Goal: Task Accomplishment & Management: Manage account settings

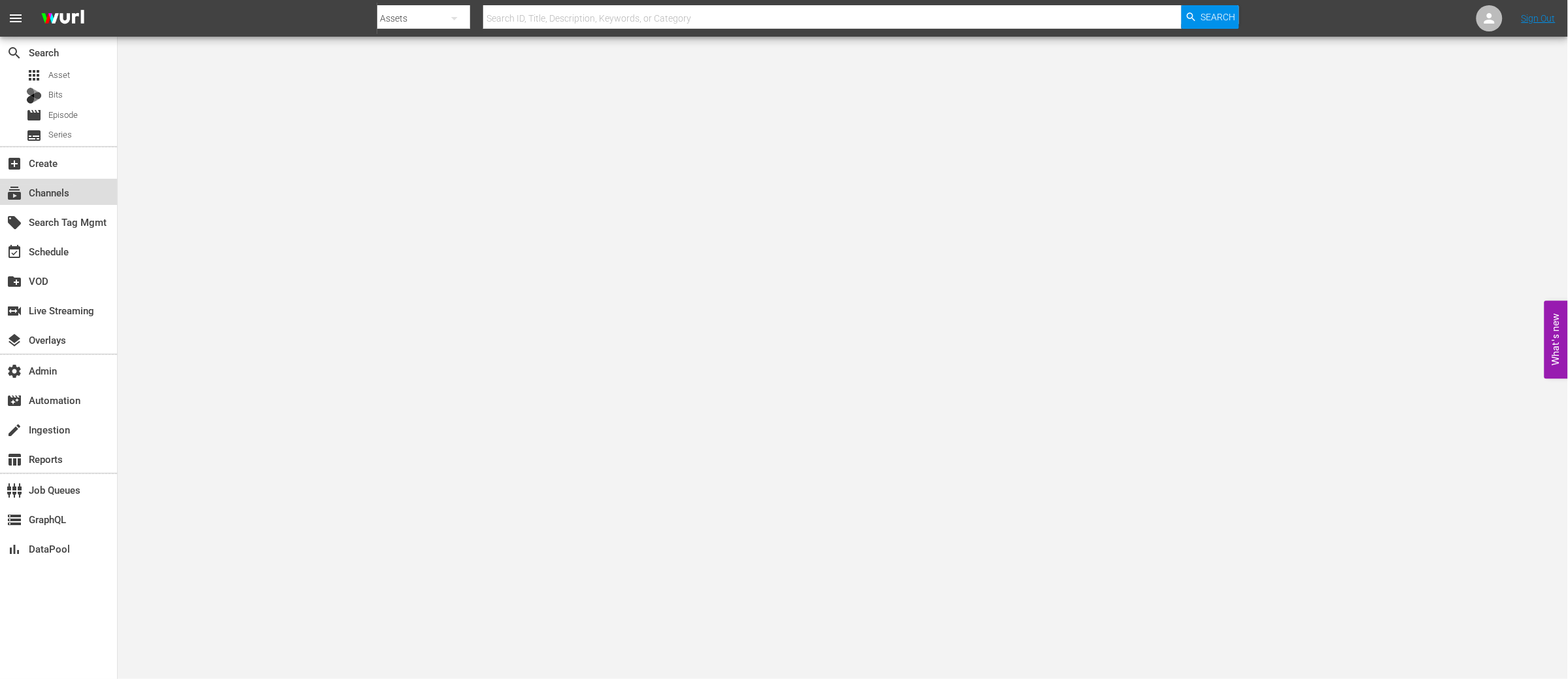
click at [38, 196] on div "subscriptions Channels" at bounding box center [36, 190] width 73 height 12
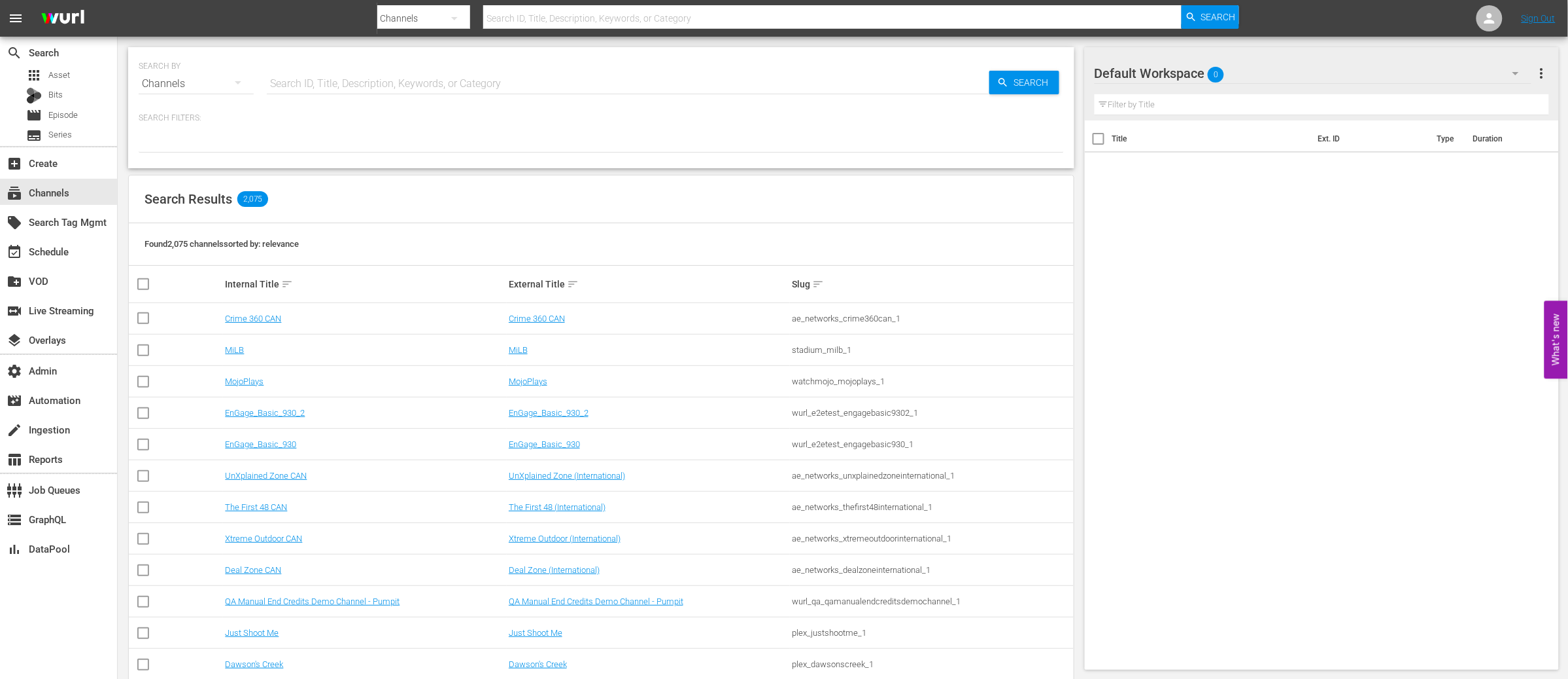
click at [346, 83] on input "text" at bounding box center [628, 83] width 723 height 31
type input "ausbiz"
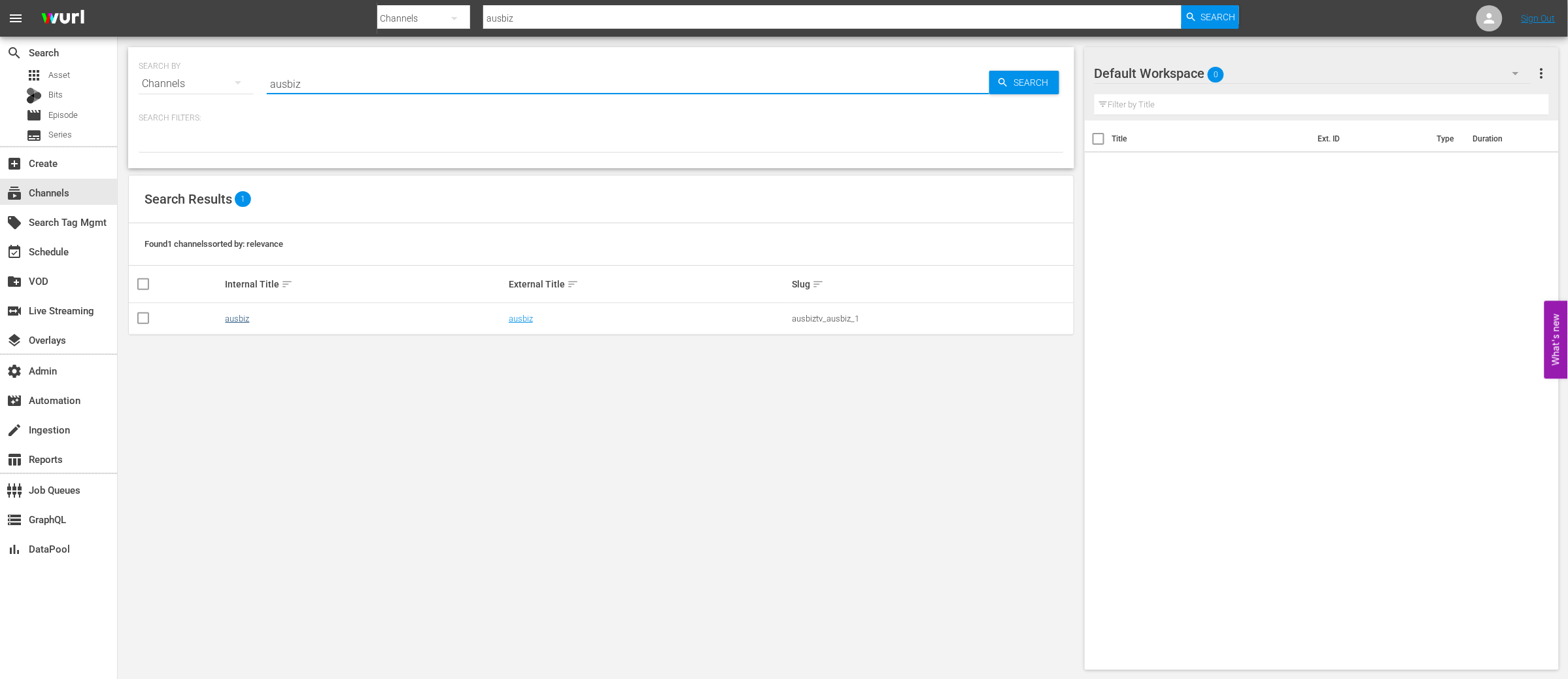
type input "ausbiz"
click at [245, 320] on link "ausbiz" at bounding box center [237, 318] width 24 height 10
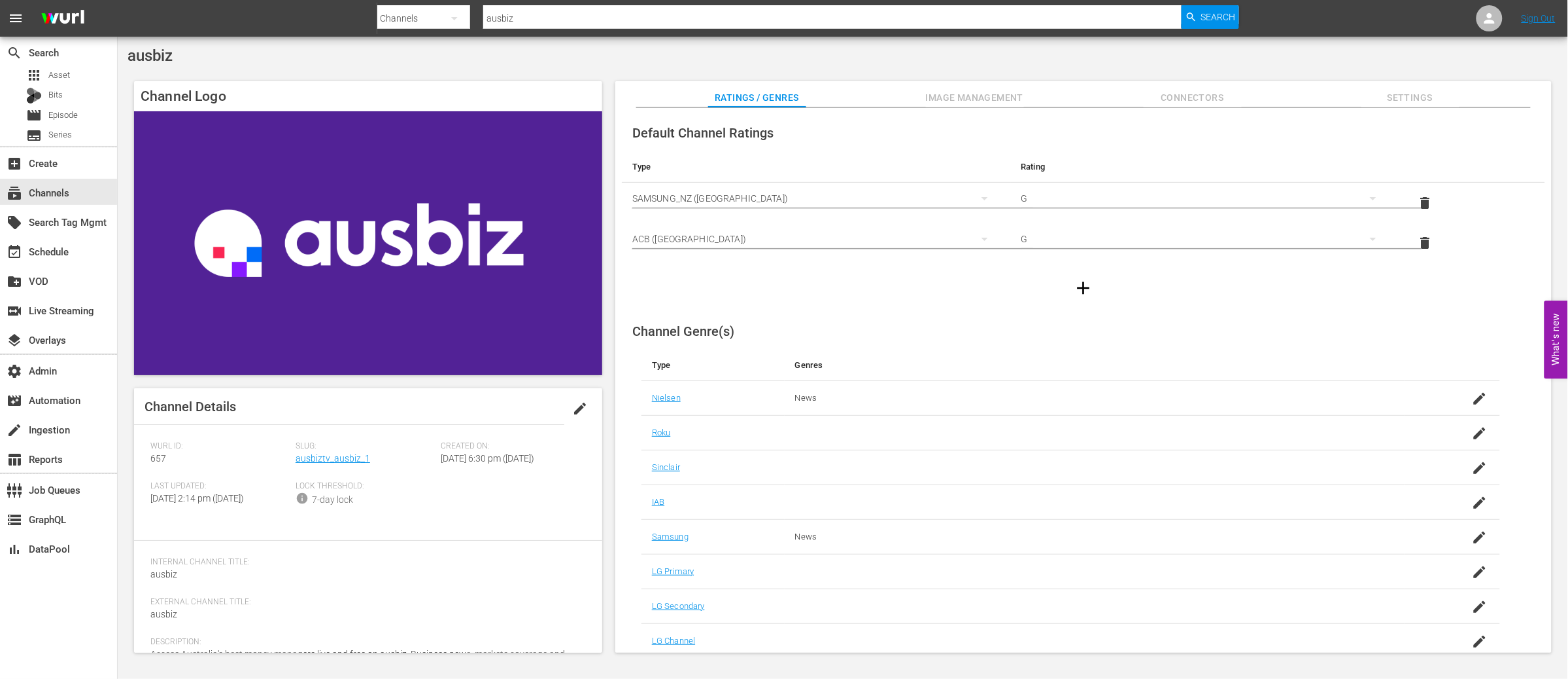
click at [1419, 97] on span "Settings" at bounding box center [1410, 97] width 98 height 17
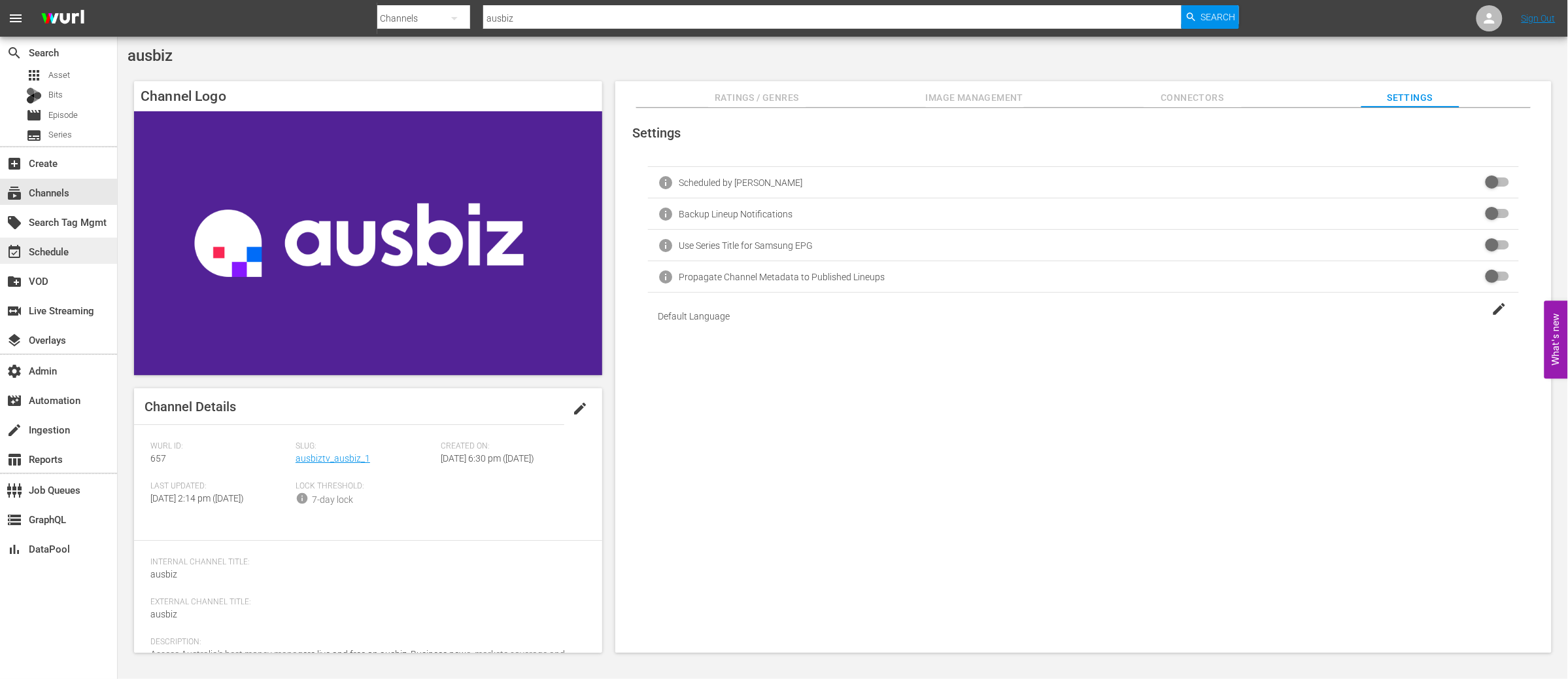
click at [71, 251] on div "event_available Schedule" at bounding box center [36, 249] width 73 height 12
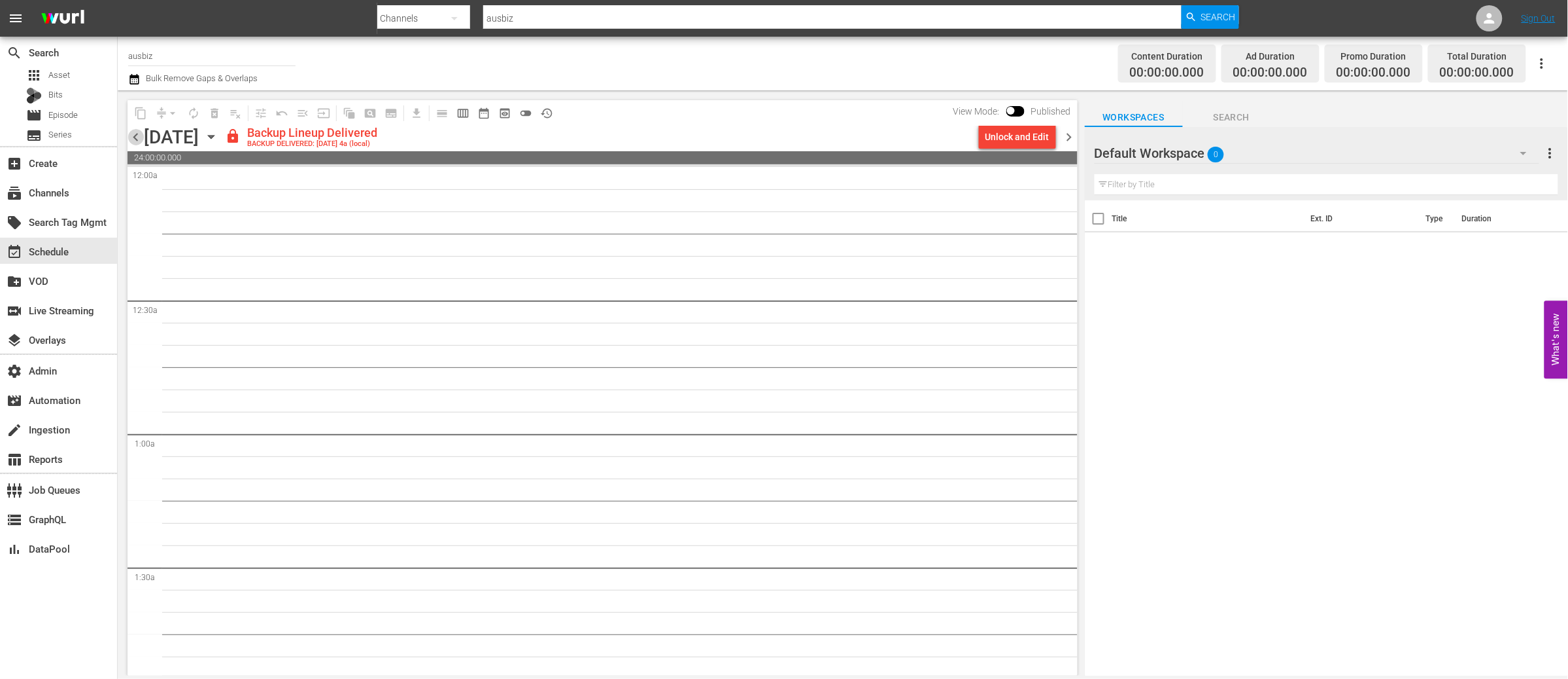
click at [134, 135] on span "chevron_left" at bounding box center [135, 137] width 17 height 17
click at [139, 135] on span "chevron_left" at bounding box center [135, 137] width 17 height 17
click at [42, 194] on div "subscriptions Channels" at bounding box center [36, 190] width 73 height 12
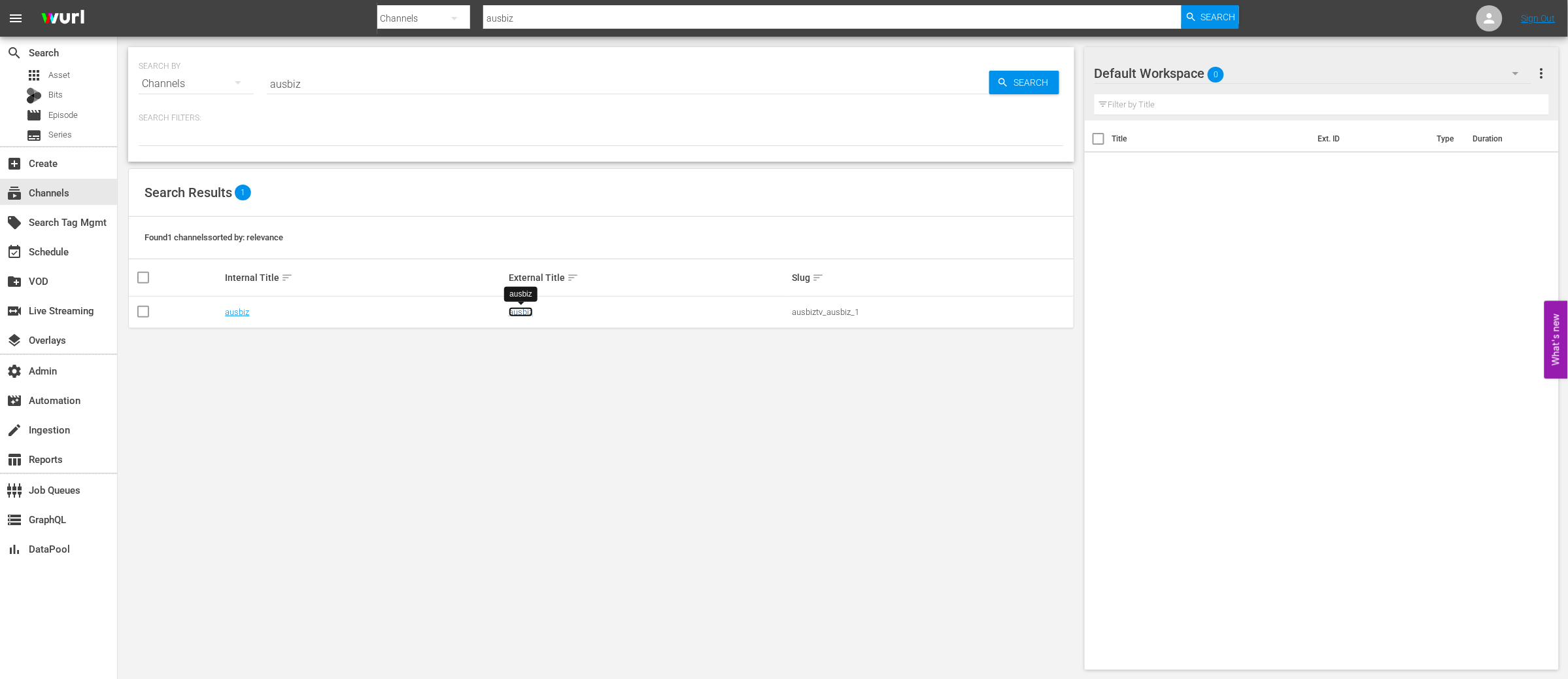
click at [517, 313] on link "ausbiz" at bounding box center [521, 312] width 24 height 10
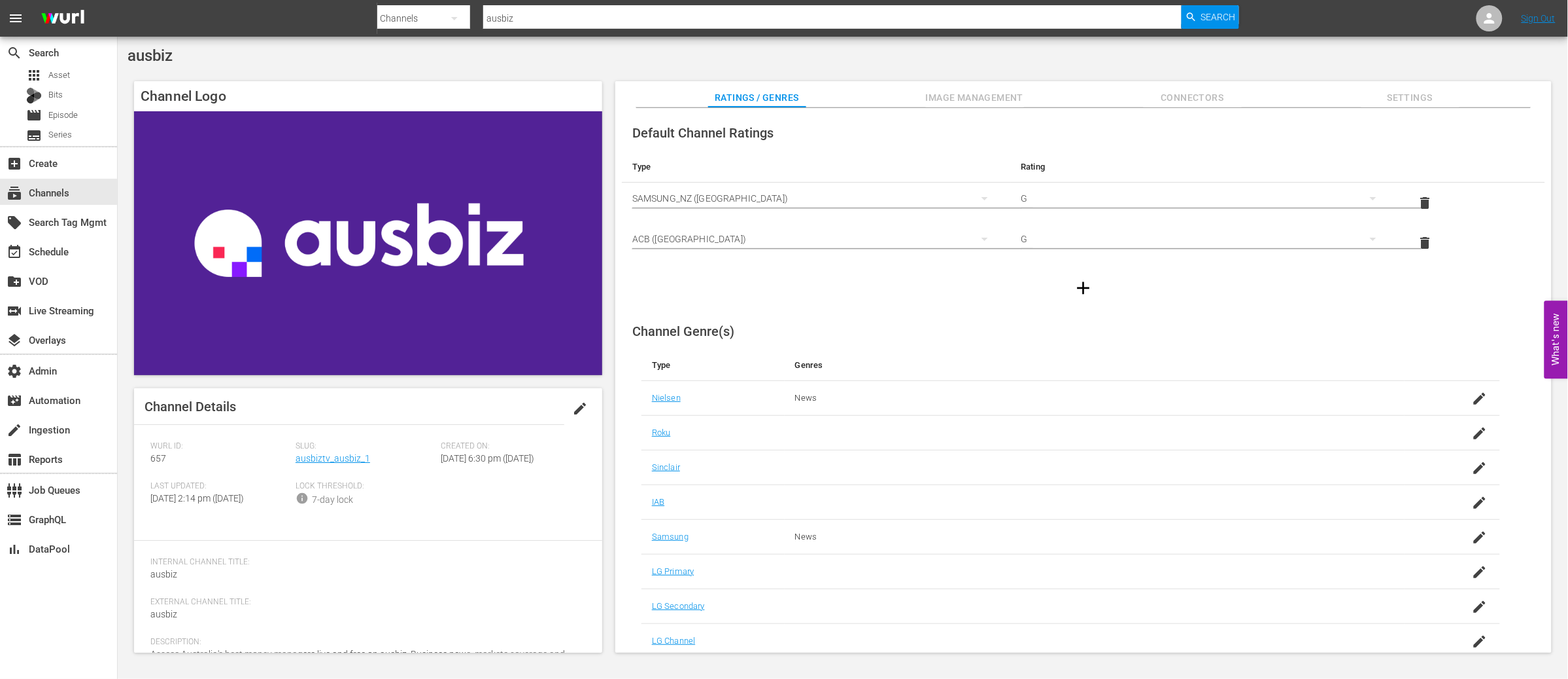
click at [972, 94] on span "Image Management" at bounding box center [975, 97] width 98 height 17
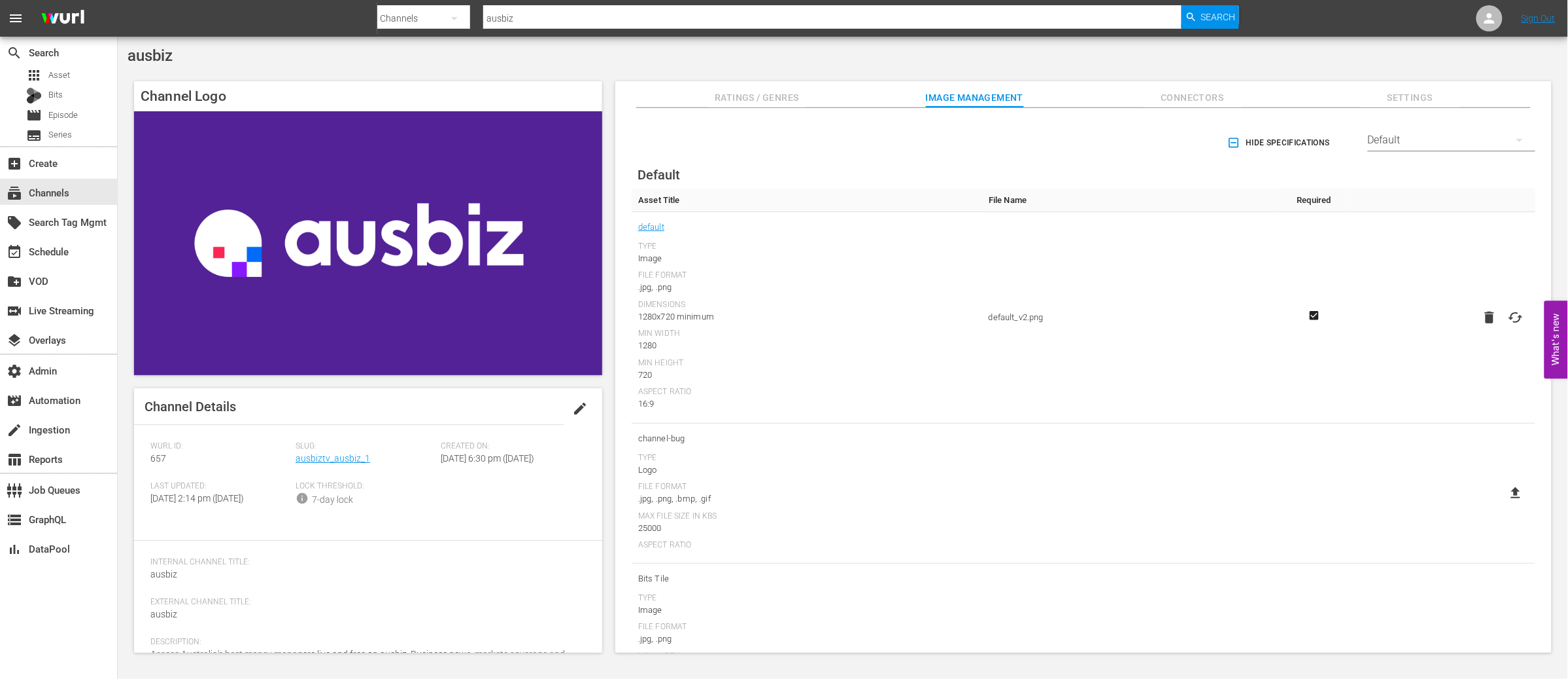
click at [1185, 94] on span "Connectors" at bounding box center [1193, 97] width 98 height 17
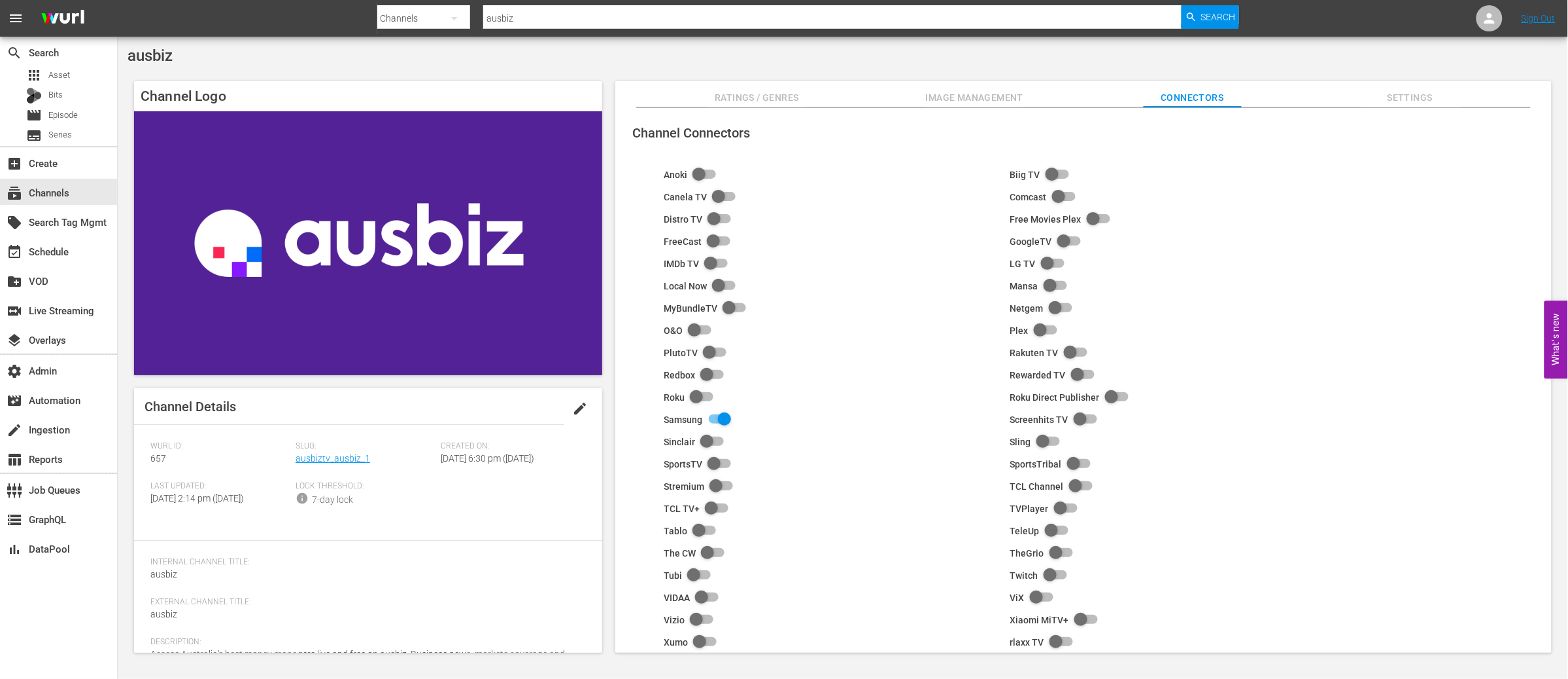
click at [1417, 95] on span "Settings" at bounding box center [1410, 97] width 98 height 17
